Goal: Task Accomplishment & Management: Complete application form

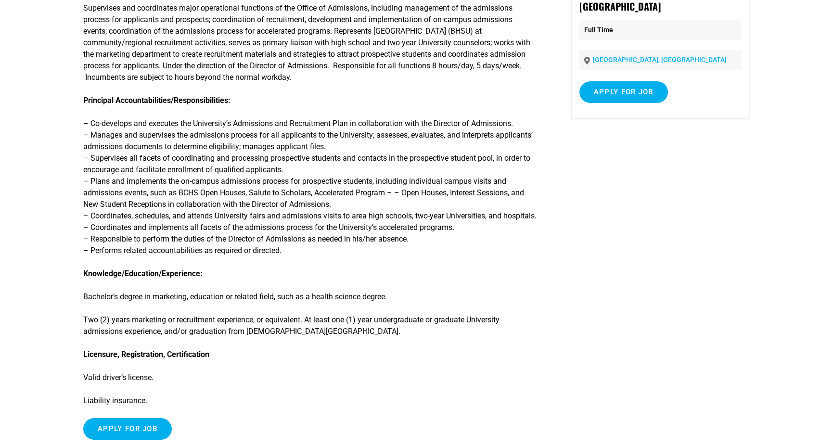
scroll to position [337, 0]
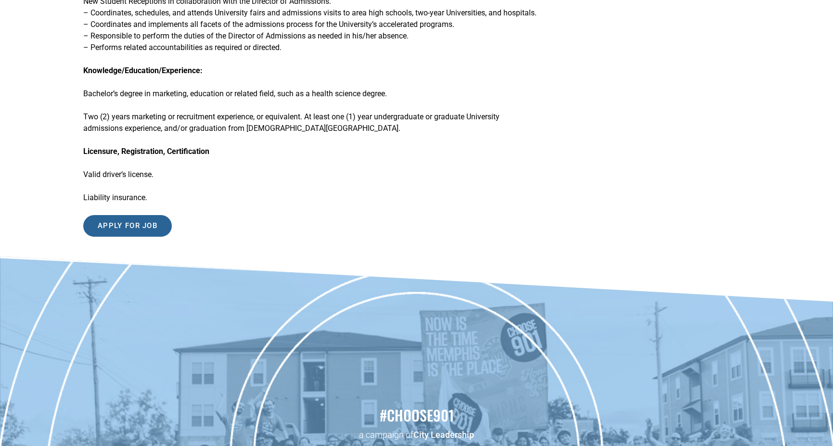
click at [136, 217] on input "Apply for job" at bounding box center [127, 226] width 89 height 22
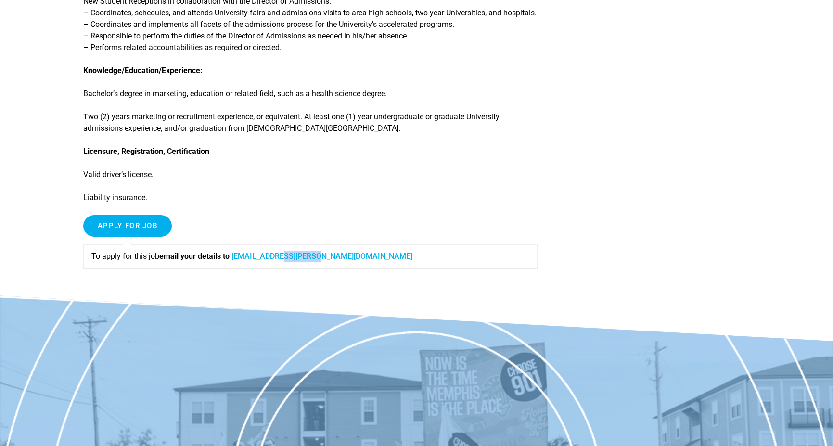
drag, startPoint x: 327, startPoint y: 255, endPoint x: 290, endPoint y: 255, distance: 37.6
click at [290, 255] on p "To apply for this job email your details to Raven.shoup@bmhcc.org" at bounding box center [310, 257] width 438 height 12
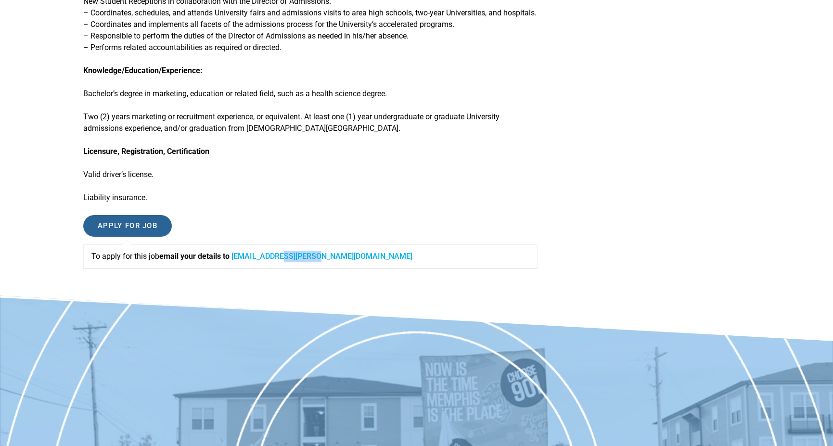
click at [133, 223] on input "Apply for job" at bounding box center [127, 226] width 89 height 22
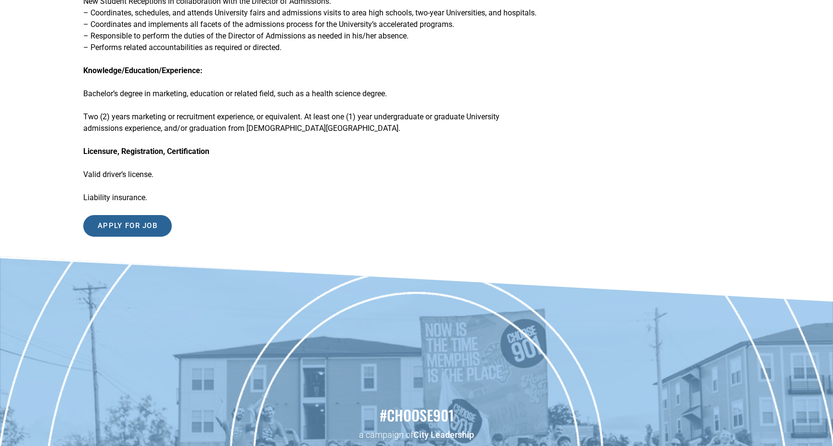
click at [133, 223] on input "Apply for job" at bounding box center [127, 226] width 89 height 22
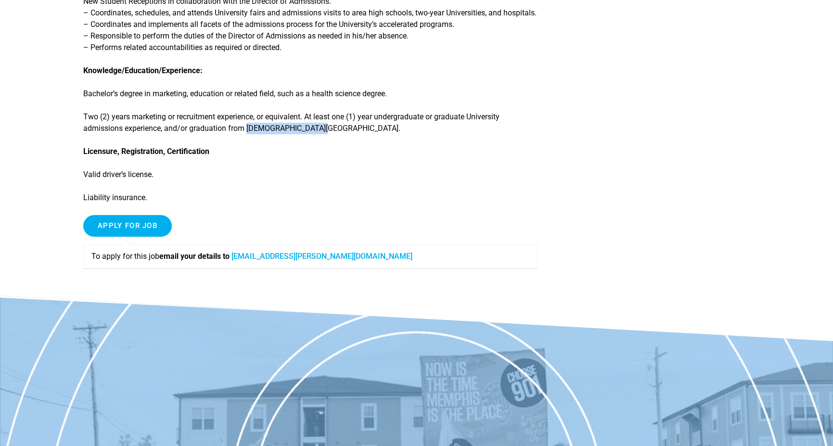
drag, startPoint x: 306, startPoint y: 129, endPoint x: 247, endPoint y: 129, distance: 58.7
click at [247, 129] on p "Two (2) years marketing or recruitment experience, or equivalent. At least one …" at bounding box center [310, 122] width 455 height 23
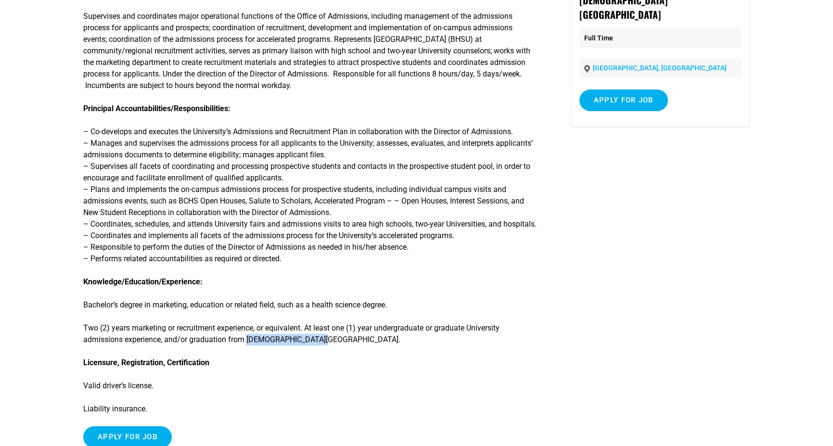
scroll to position [0, 0]
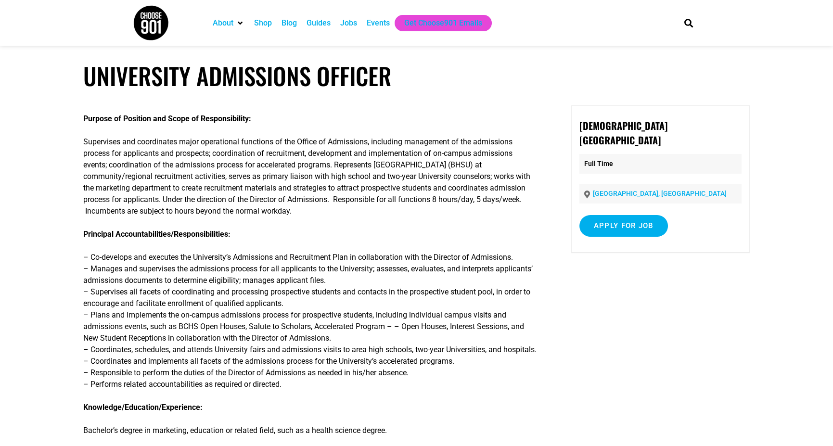
click at [347, 19] on div "Jobs" at bounding box center [348, 23] width 17 height 12
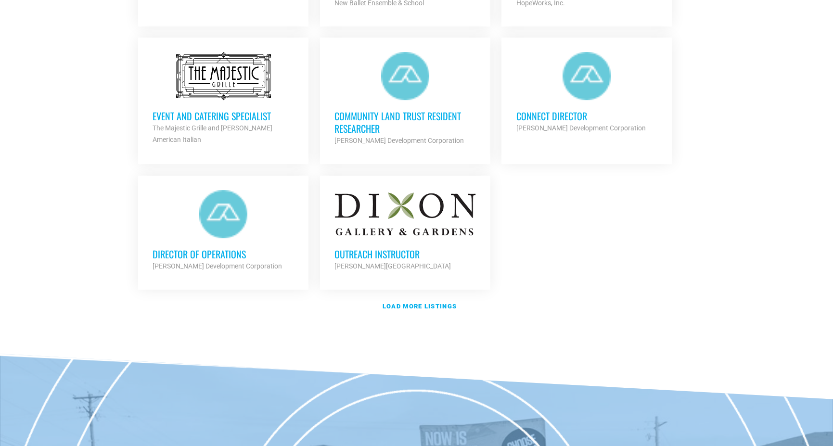
scroll to position [1107, 0]
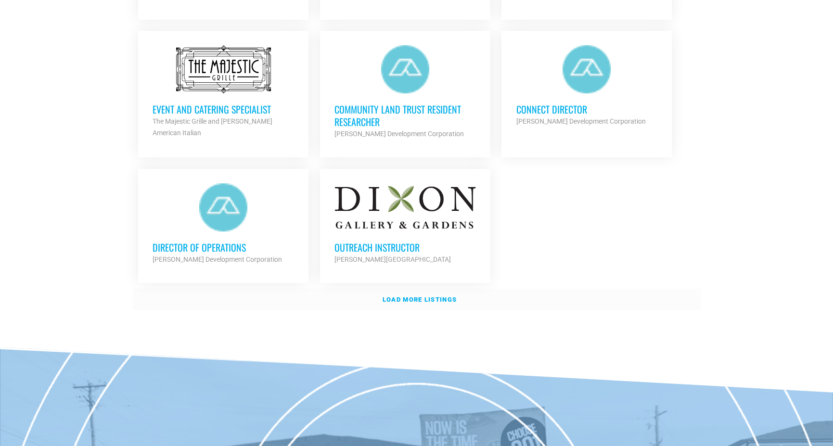
click at [418, 296] on strong "Load more listings" at bounding box center [420, 299] width 74 height 7
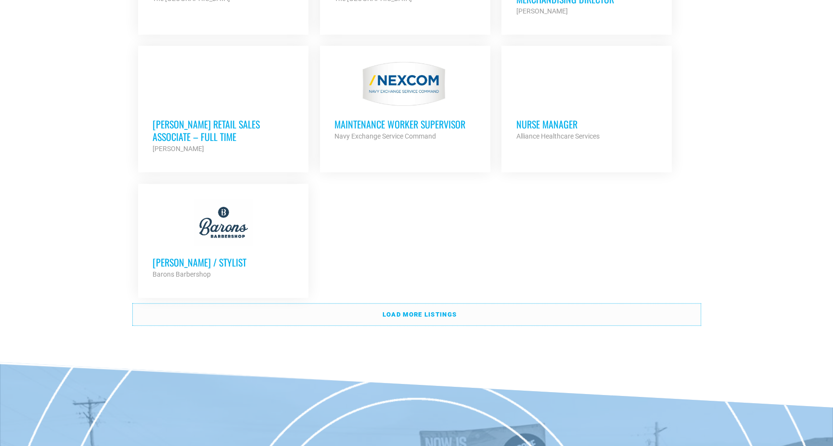
scroll to position [2070, 0]
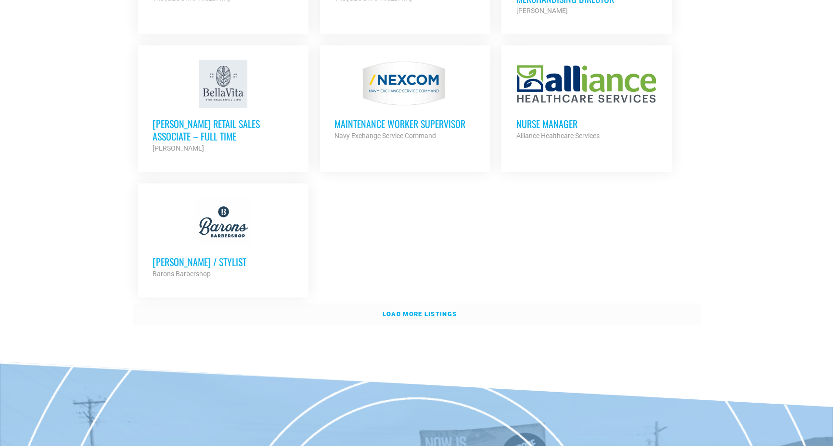
click at [428, 311] on strong "Load more listings" at bounding box center [420, 314] width 74 height 7
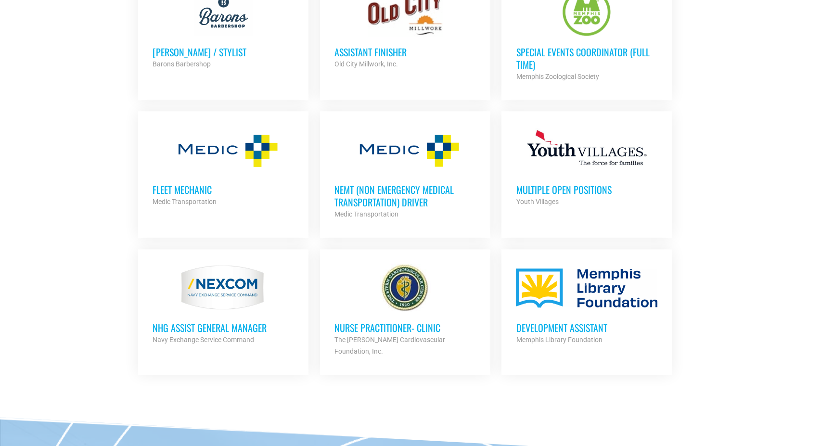
scroll to position [2311, 0]
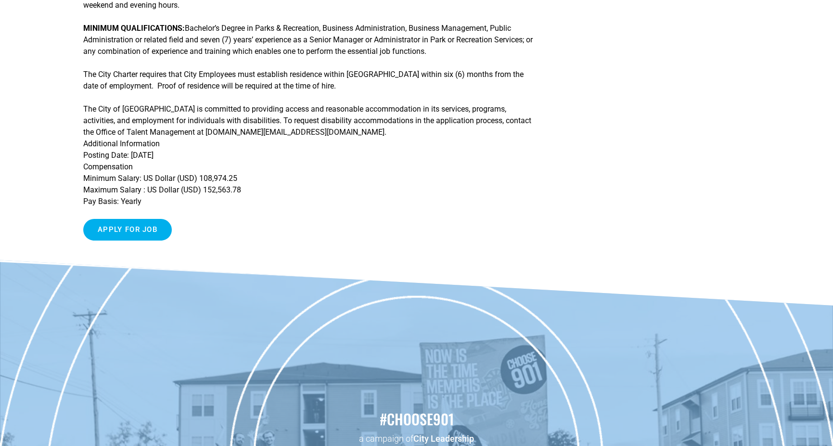
scroll to position [433, 0]
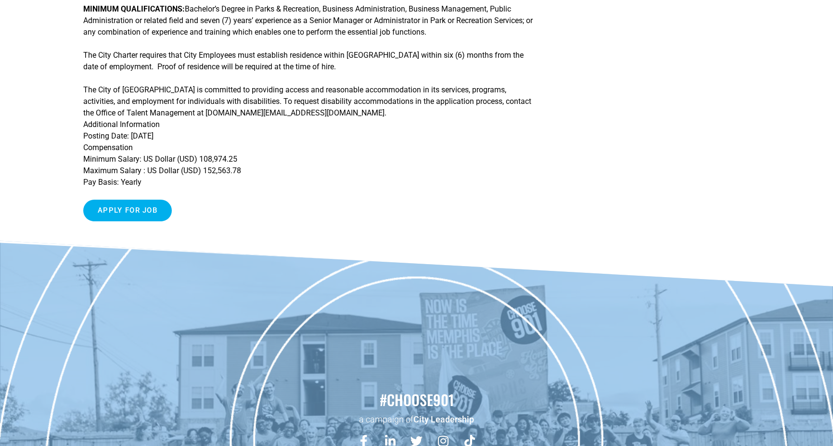
click at [115, 213] on input "Apply for job" at bounding box center [127, 211] width 89 height 22
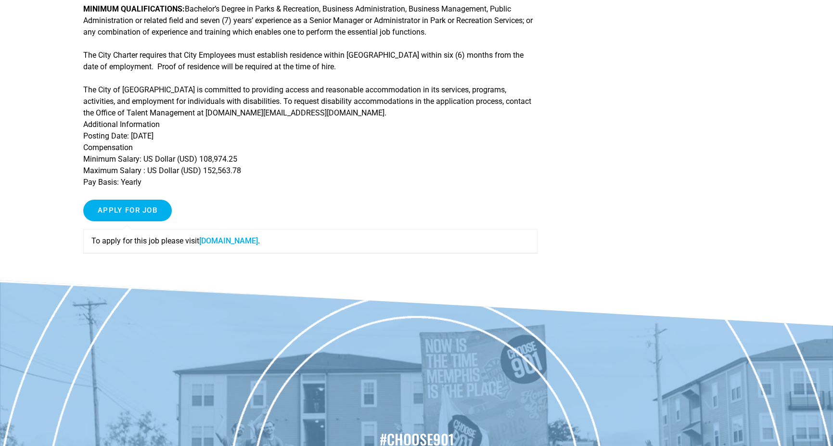
click at [250, 242] on link "memphistn.referrals.selectminds.com" at bounding box center [228, 240] width 59 height 9
